Goal: Use online tool/utility

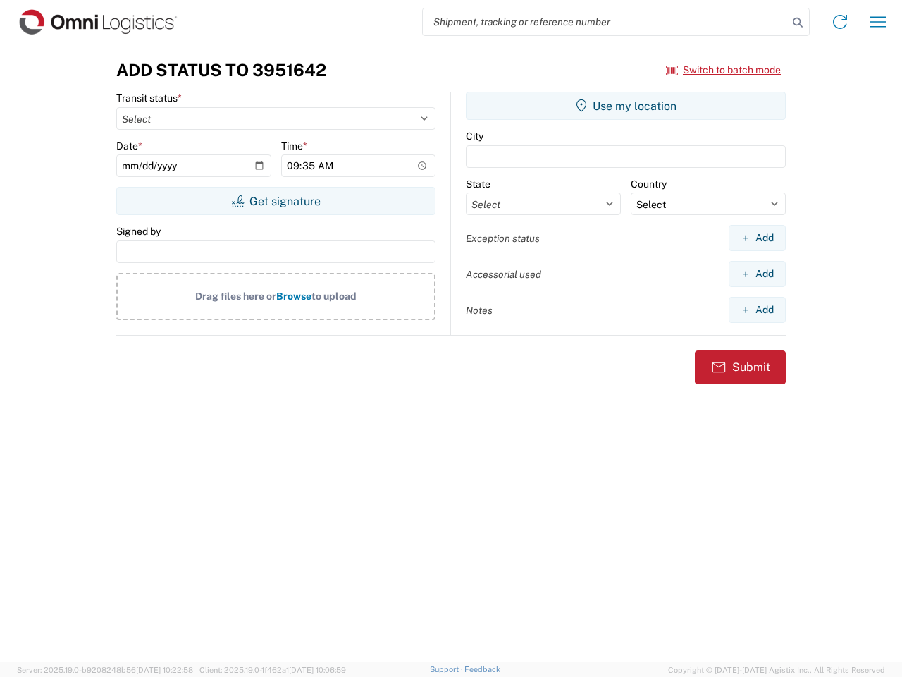
click at [606, 22] on input "search" at bounding box center [605, 21] width 365 height 27
click at [798, 23] on icon at bounding box center [798, 23] width 20 height 20
click at [840, 22] on icon at bounding box center [840, 22] width 23 height 23
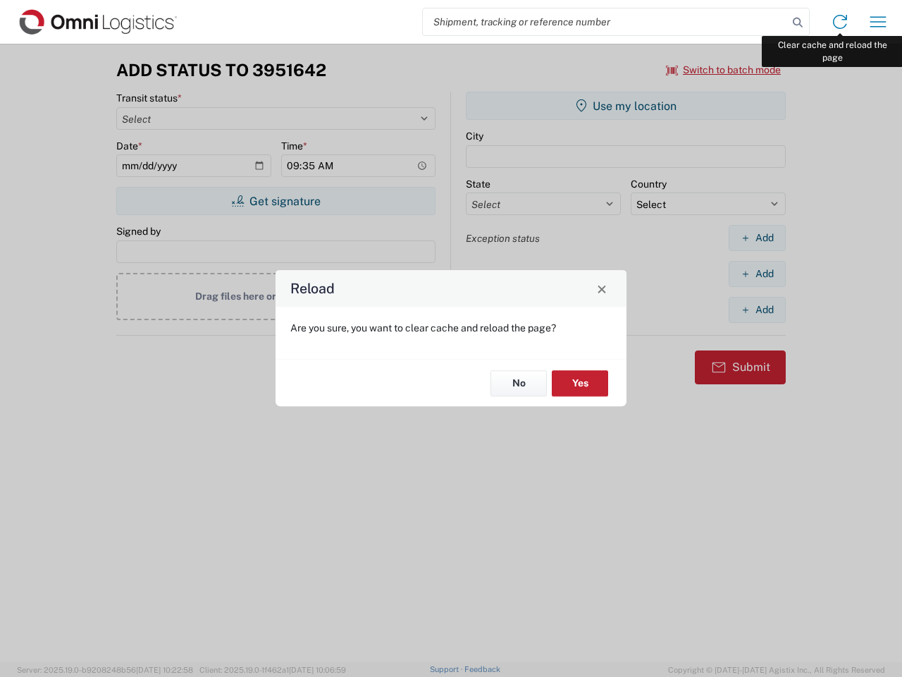
click at [878, 22] on div "Reload Are you sure, you want to clear cache and reload the page? No Yes" at bounding box center [451, 338] width 902 height 677
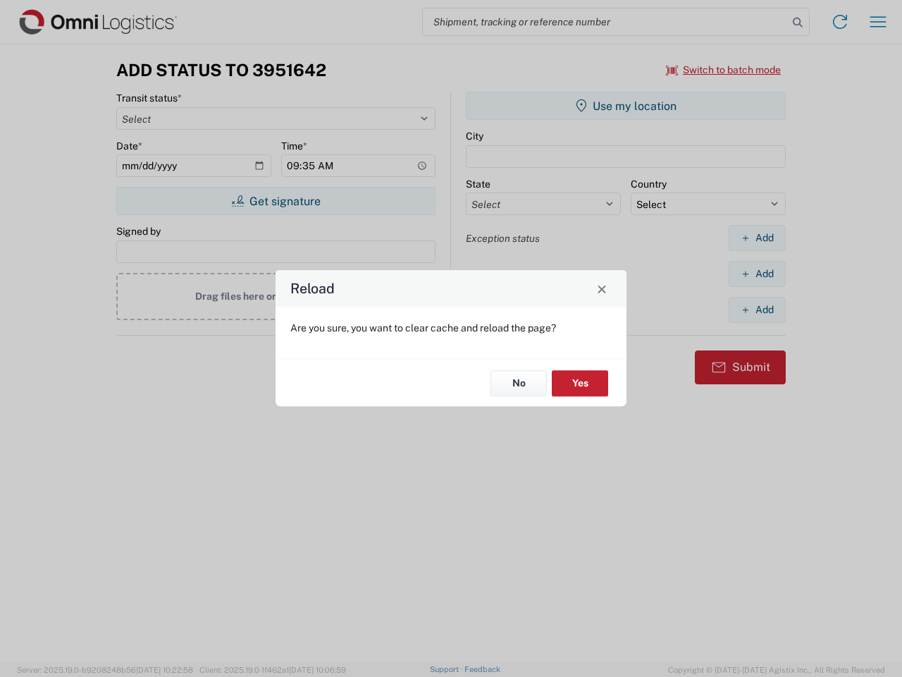
click at [724, 70] on div "Reload Are you sure, you want to clear cache and reload the page? No Yes" at bounding box center [451, 338] width 902 height 677
click at [276, 201] on div "Reload Are you sure, you want to clear cache and reload the page? No Yes" at bounding box center [451, 338] width 902 height 677
click at [626, 106] on div "Reload Are you sure, you want to clear cache and reload the page? No Yes" at bounding box center [451, 338] width 902 height 677
click at [757, 238] on div "Reload Are you sure, you want to clear cache and reload the page? No Yes" at bounding box center [451, 338] width 902 height 677
click at [757, 274] on div "Reload Are you sure, you want to clear cache and reload the page? No Yes" at bounding box center [451, 338] width 902 height 677
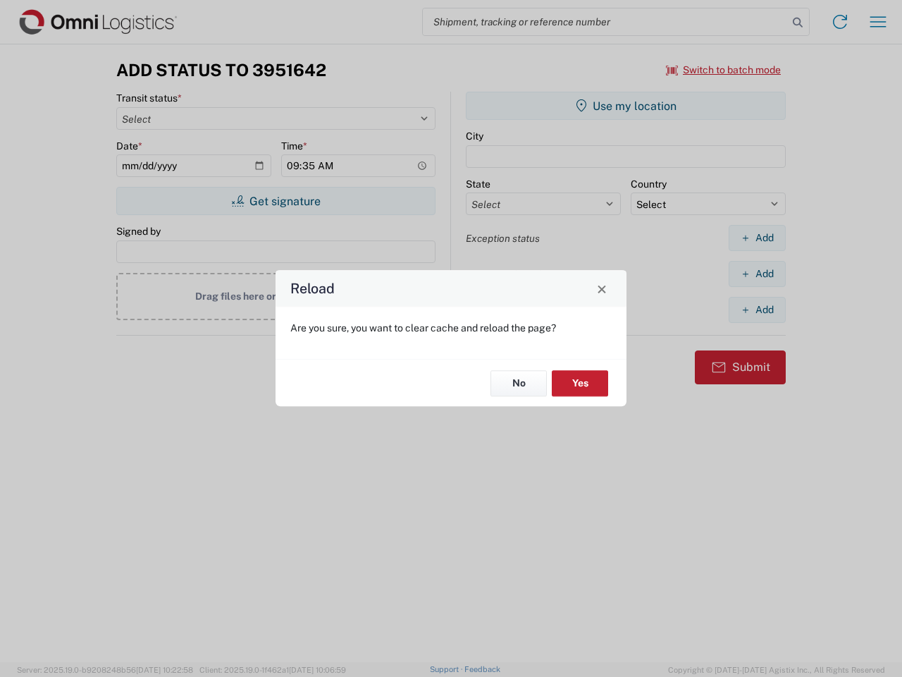
click at [757, 310] on div "Reload Are you sure, you want to clear cache and reload the page? No Yes" at bounding box center [451, 338] width 902 height 677
